Goal: Task Accomplishment & Management: Manage account settings

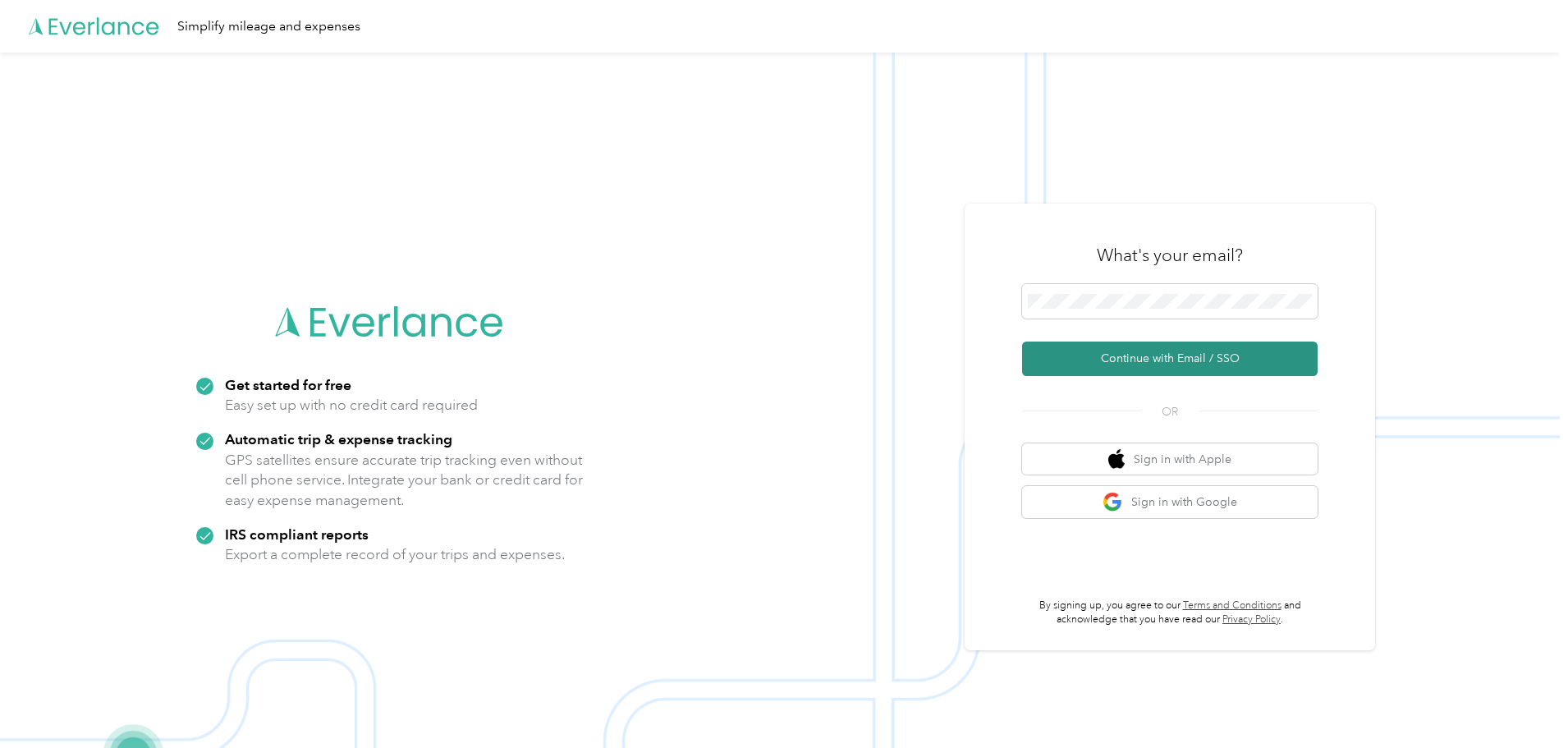
click at [1197, 367] on button "Continue with Email / SSO" at bounding box center [1170, 358] width 296 height 34
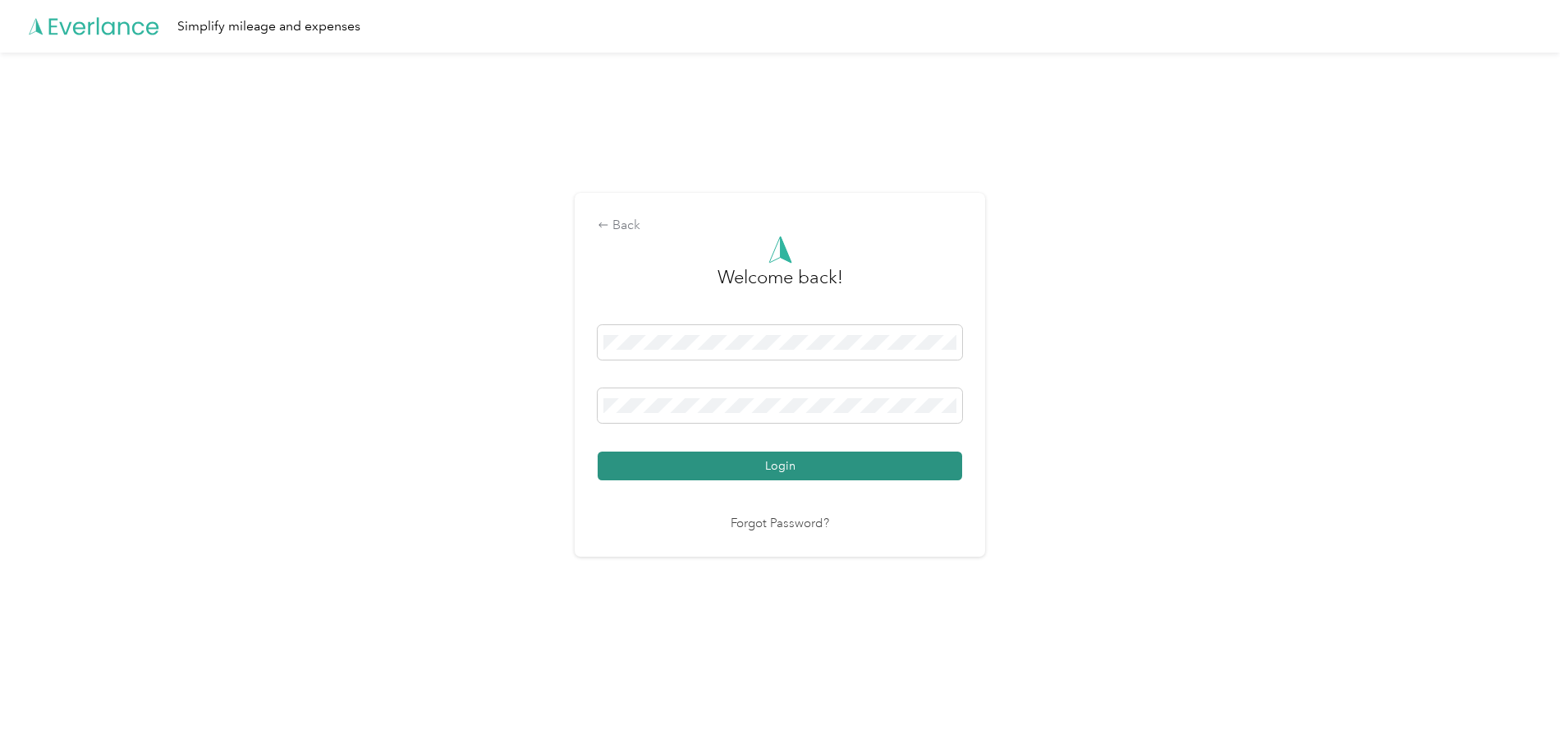
click at [792, 475] on button "Login" at bounding box center [780, 466] width 365 height 29
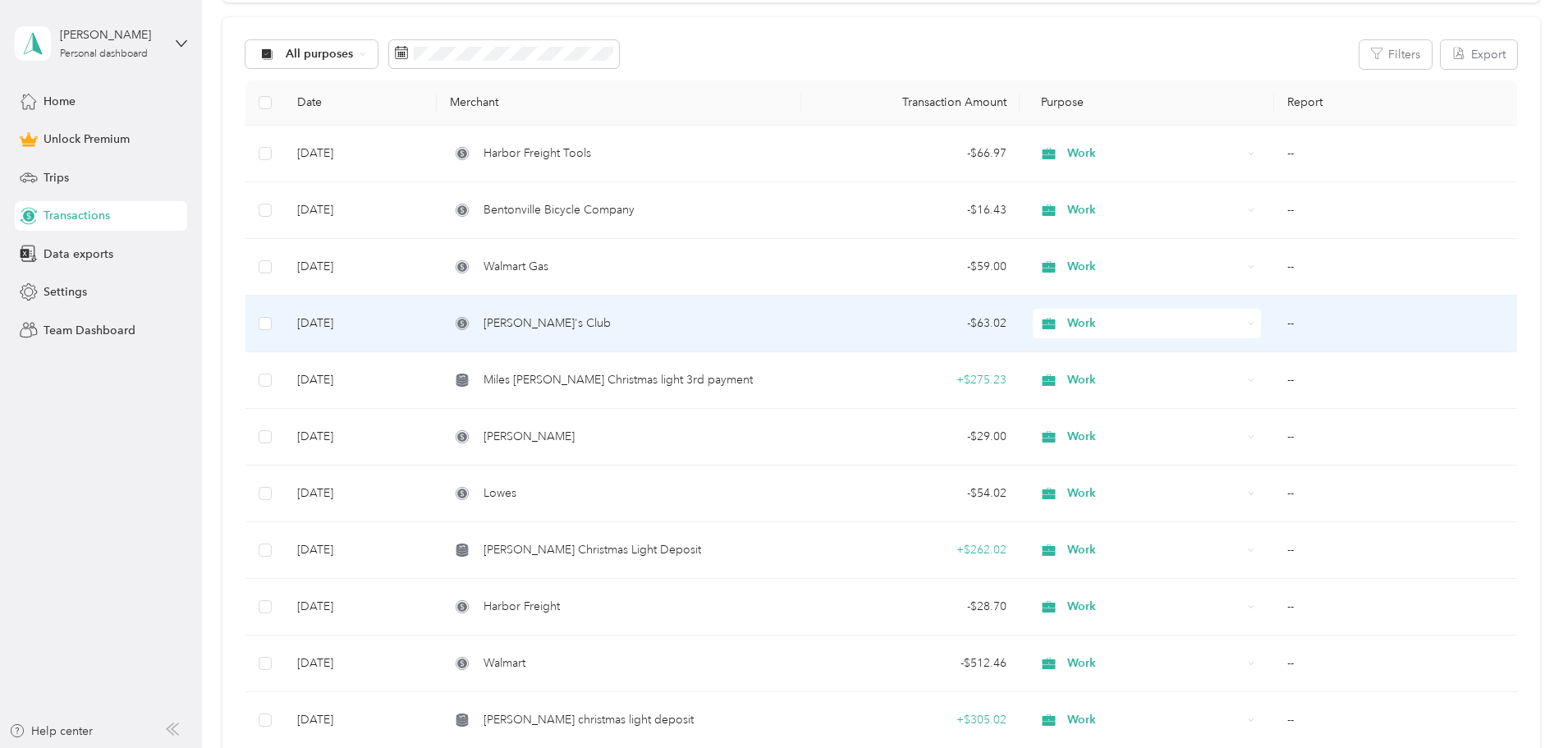
scroll to position [246, 0]
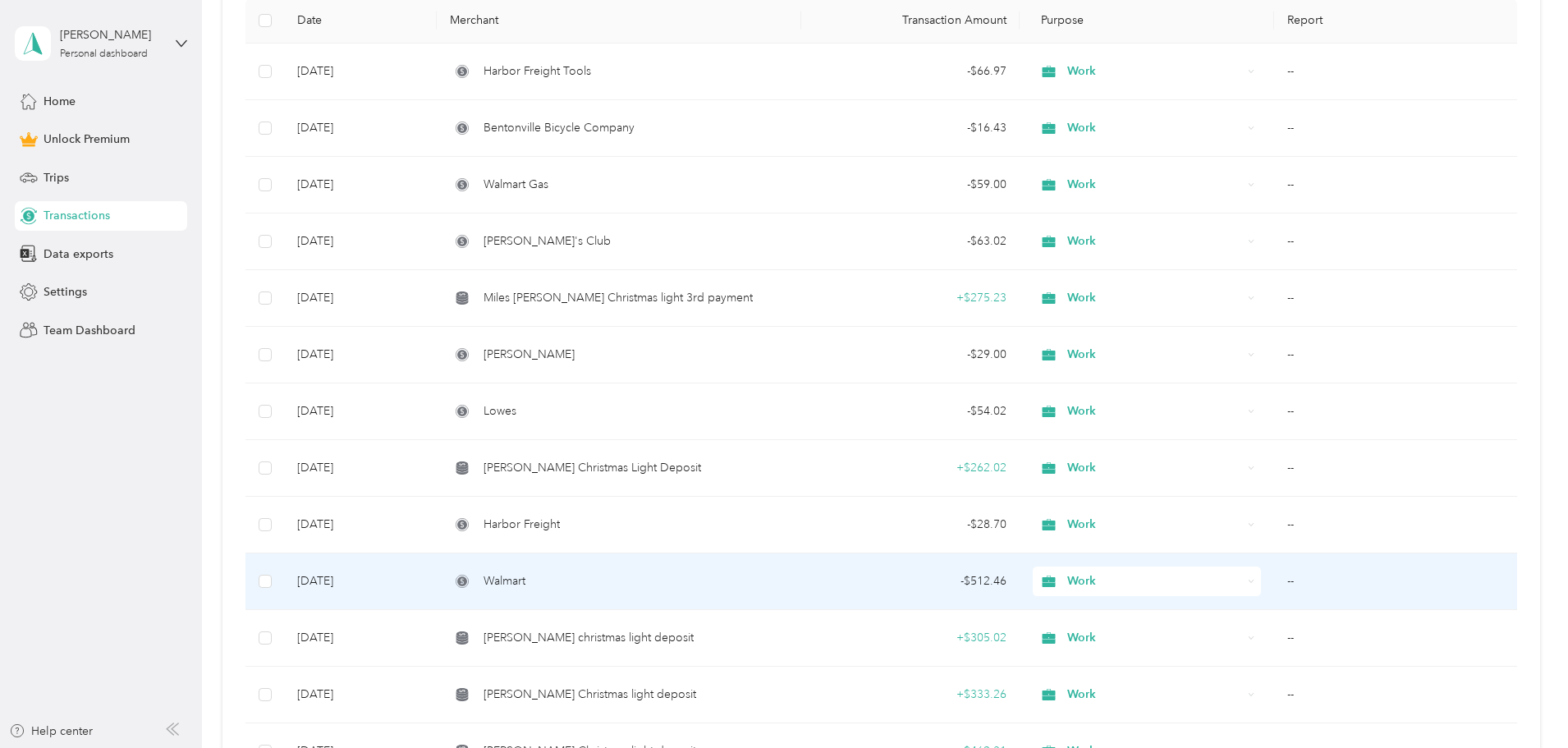
click at [760, 583] on div "Walmart" at bounding box center [618, 581] width 338 height 18
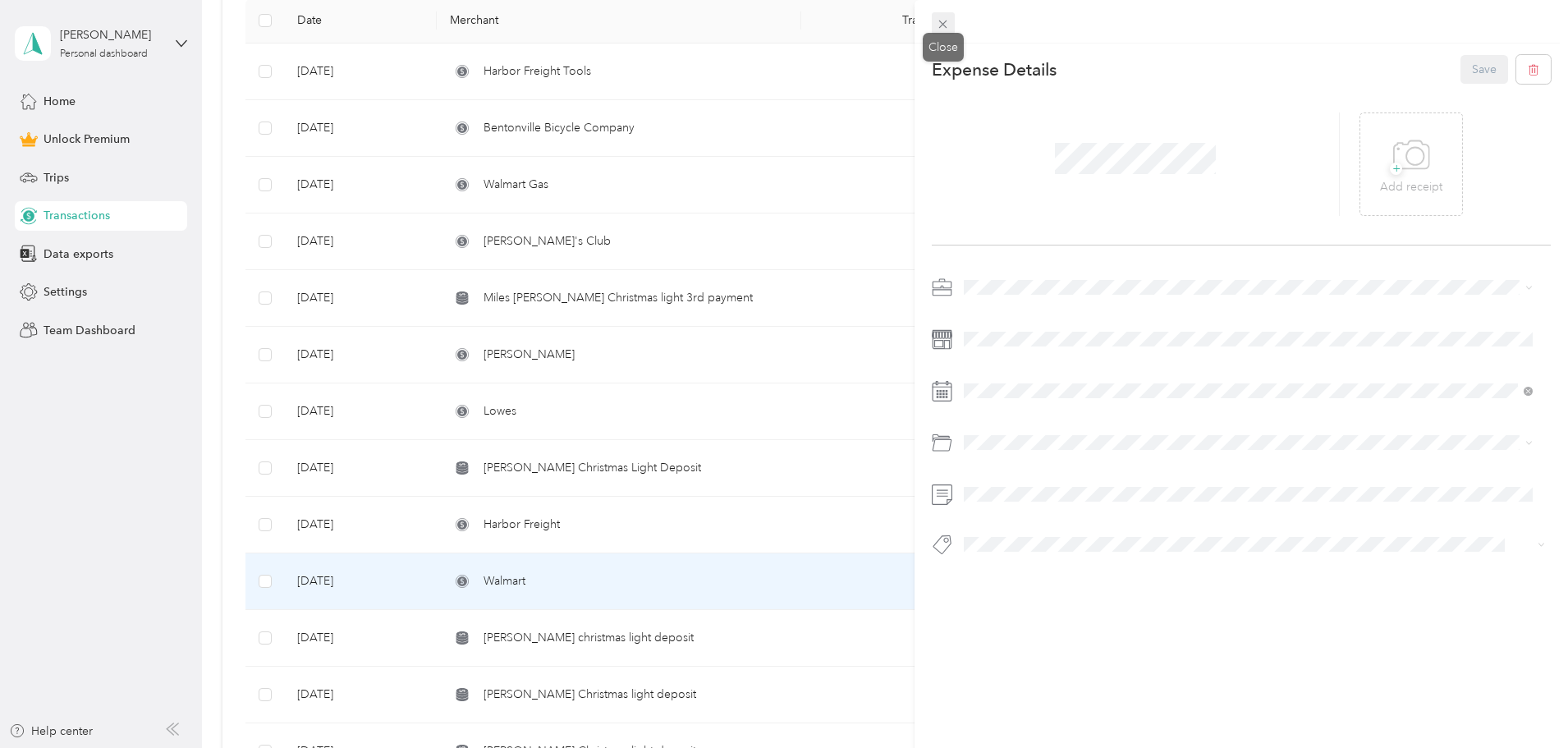
click at [937, 24] on icon at bounding box center [943, 24] width 14 height 14
